Goal: Task Accomplishment & Management: Manage account settings

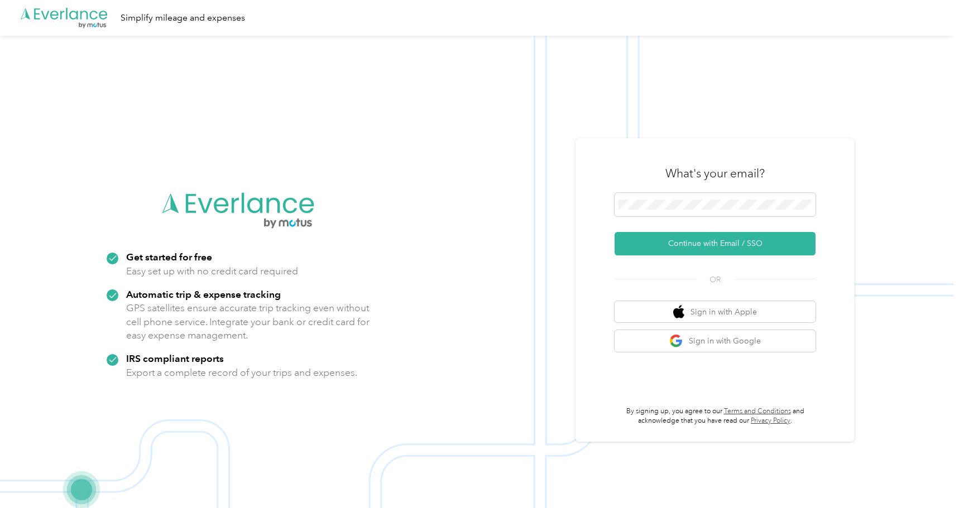
click at [695, 225] on form "Continue with Email / SSO" at bounding box center [714, 224] width 201 height 62
click at [697, 237] on button "Continue with Email / SSO" at bounding box center [714, 243] width 201 height 23
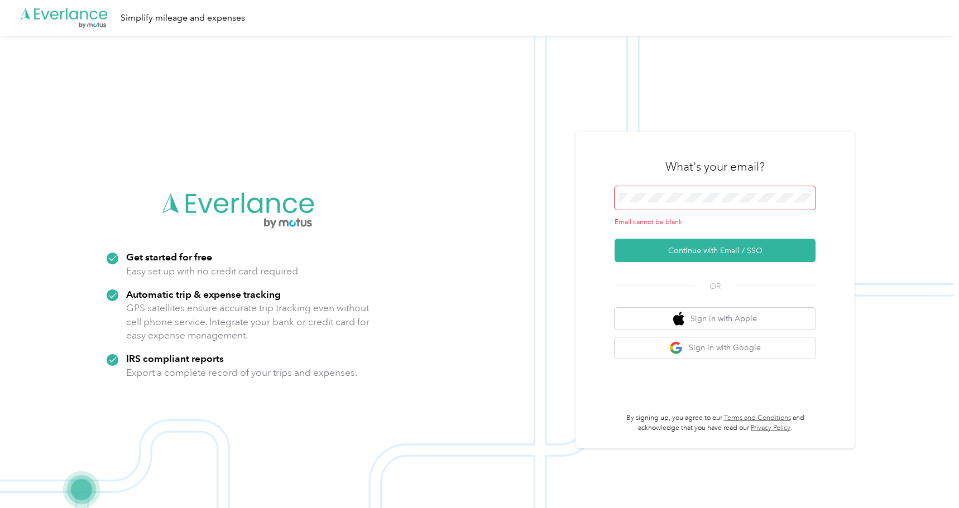
click at [687, 187] on span at bounding box center [714, 197] width 201 height 23
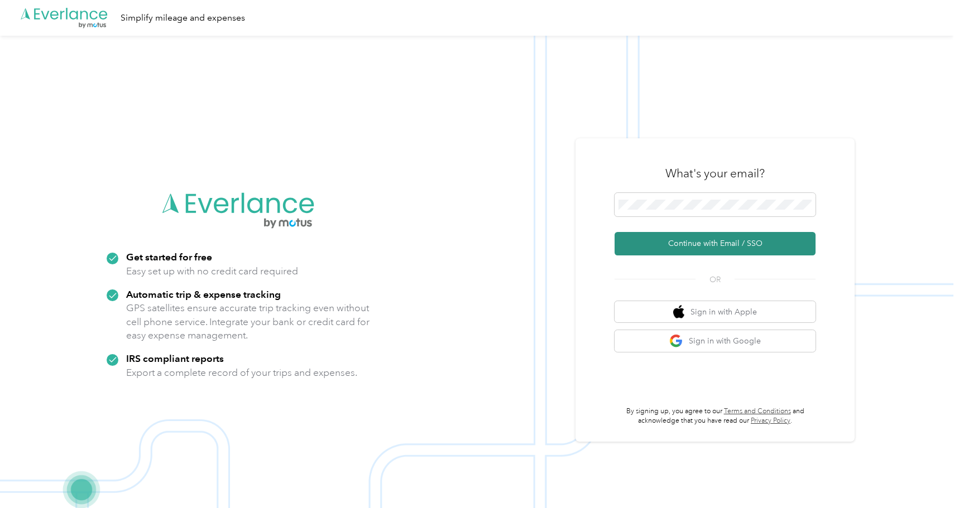
click at [694, 239] on button "Continue with Email / SSO" at bounding box center [714, 243] width 201 height 23
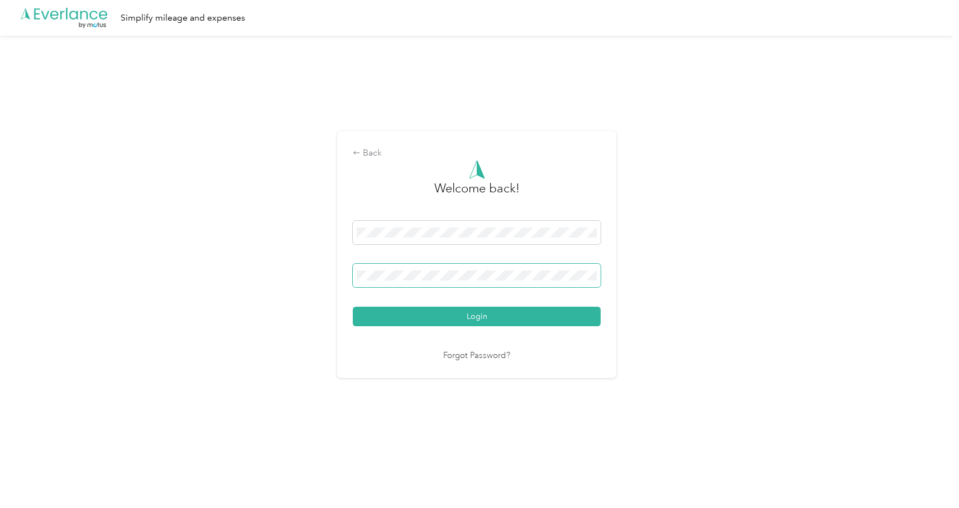
click at [353, 307] on button "Login" at bounding box center [477, 317] width 248 height 20
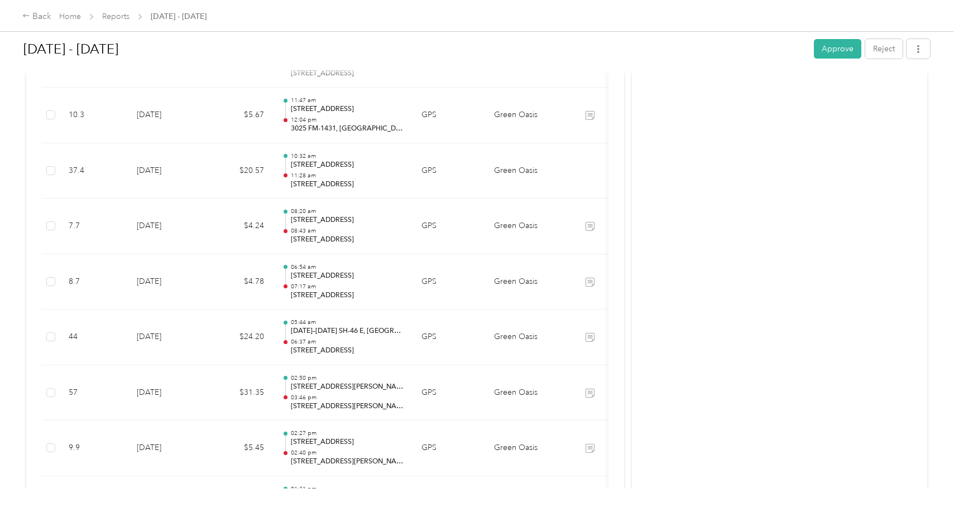
scroll to position [1004, 0]
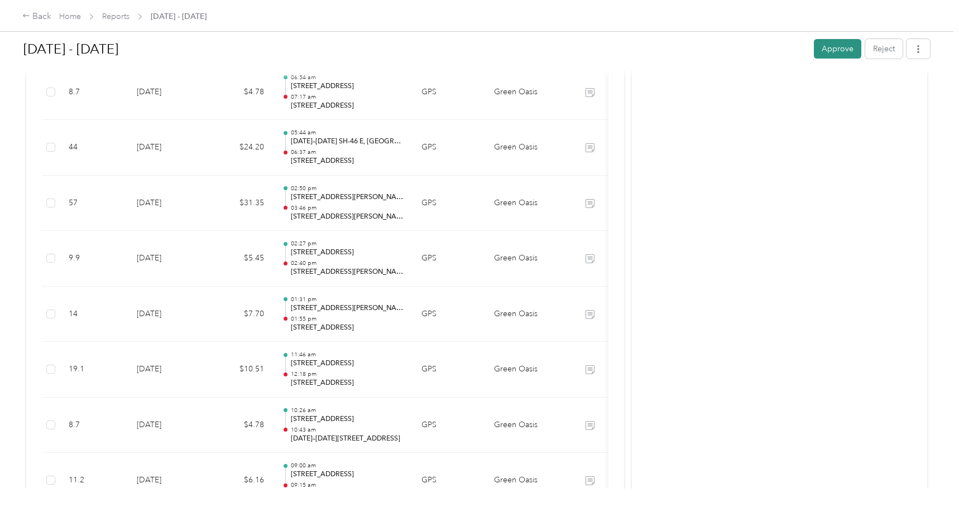
click at [844, 45] on button "Approve" at bounding box center [837, 49] width 47 height 20
click at [916, 54] on button "button" at bounding box center [917, 49] width 23 height 20
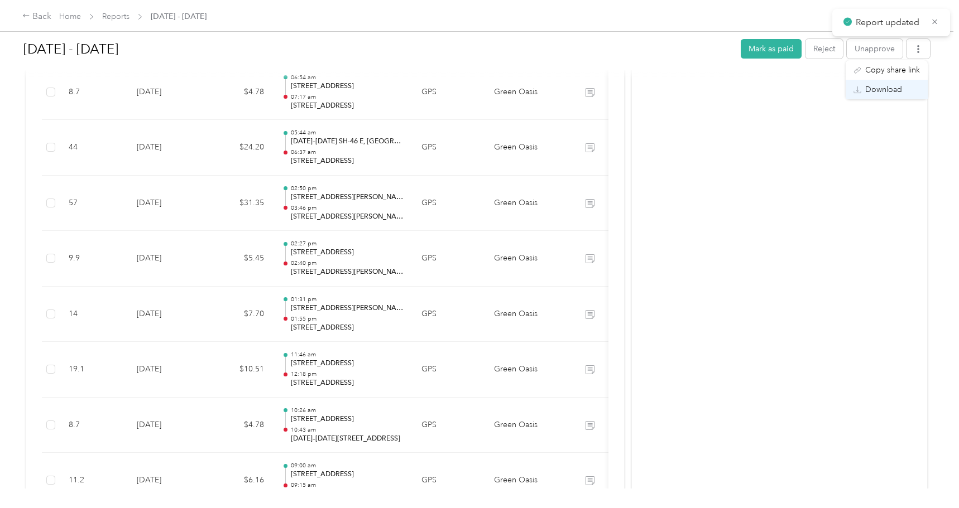
click at [897, 89] on span "Download" at bounding box center [883, 90] width 37 height 12
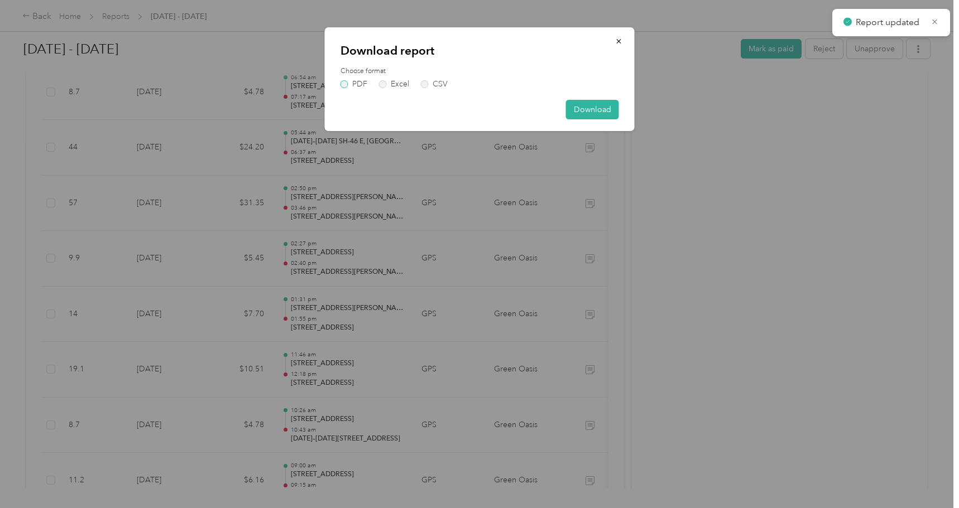
click at [345, 81] on label "PDF" at bounding box center [353, 84] width 27 height 8
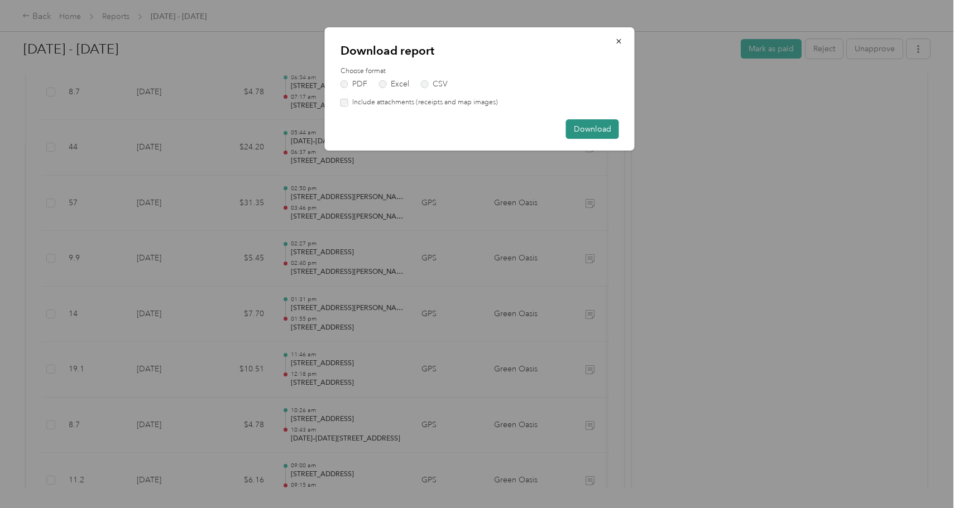
click at [606, 127] on button "Download" at bounding box center [592, 129] width 53 height 20
